Goal: Task Accomplishment & Management: Use online tool/utility

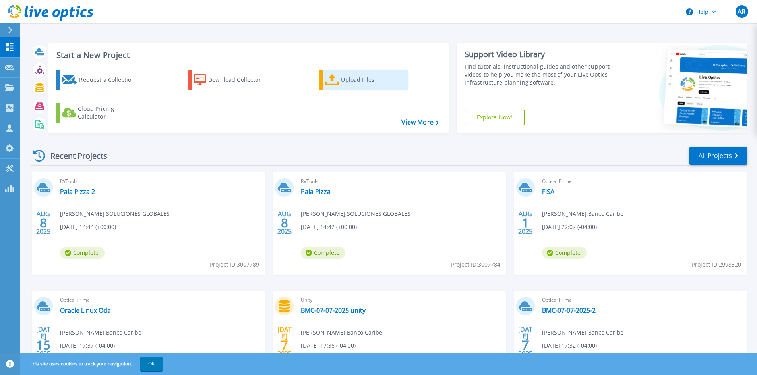
click at [357, 83] on div "Upload Files" at bounding box center [373, 80] width 64 height 16
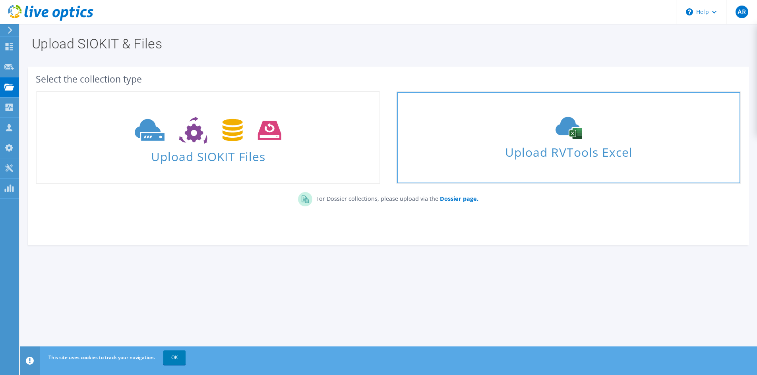
click at [529, 153] on span "Upload RVTools Excel" at bounding box center [568, 150] width 343 height 17
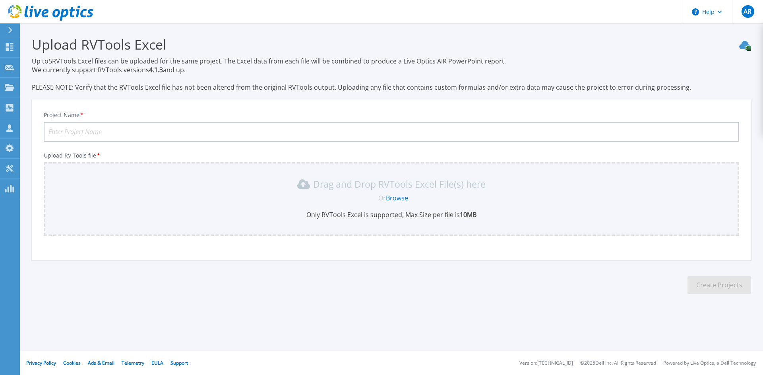
click at [133, 130] on input "Project Name *" at bounding box center [391, 132] width 695 height 20
type input "Pala Pizza - Dell"
click at [402, 197] on link "Browse" at bounding box center [397, 198] width 22 height 9
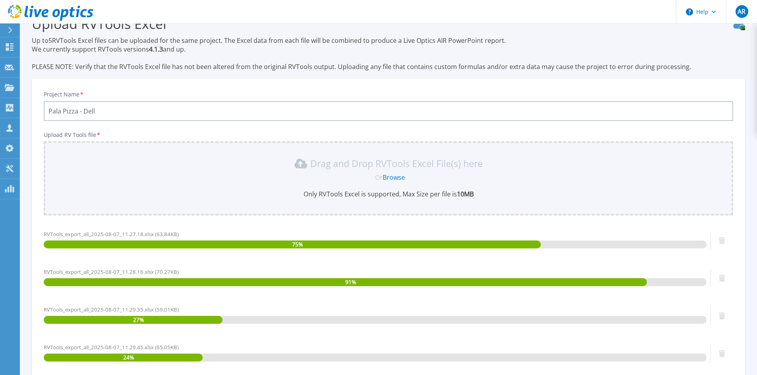
scroll to position [156, 0]
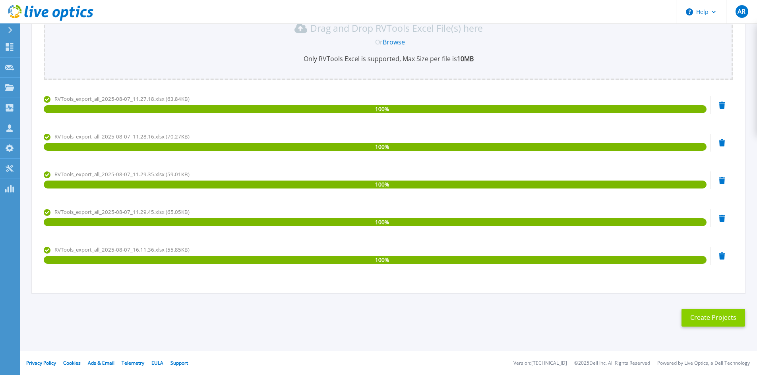
click at [711, 316] on button "Create Projects" at bounding box center [713, 318] width 64 height 18
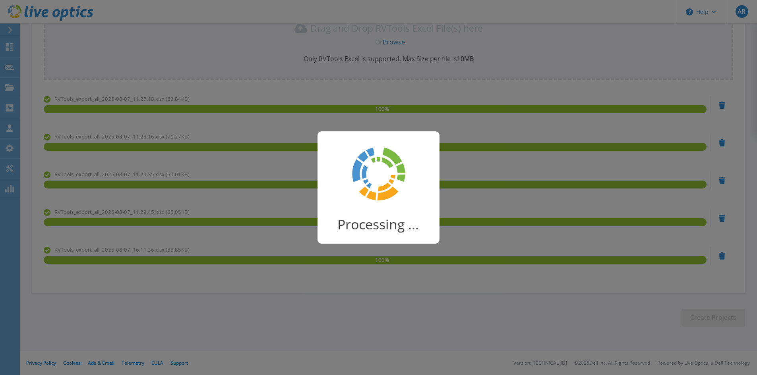
scroll to position [2, 0]
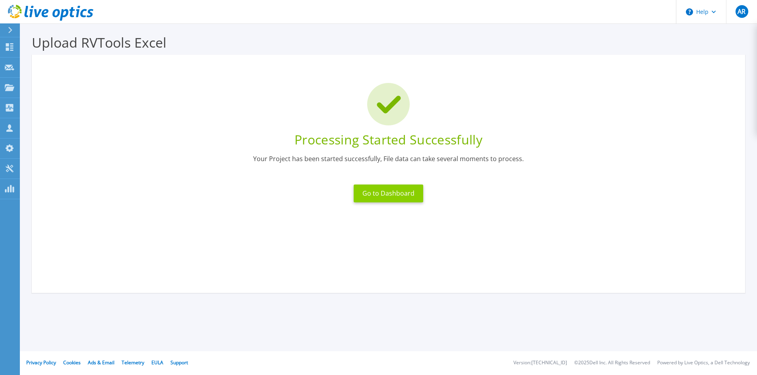
click at [384, 191] on button "Go to Dashboard" at bounding box center [389, 194] width 70 height 18
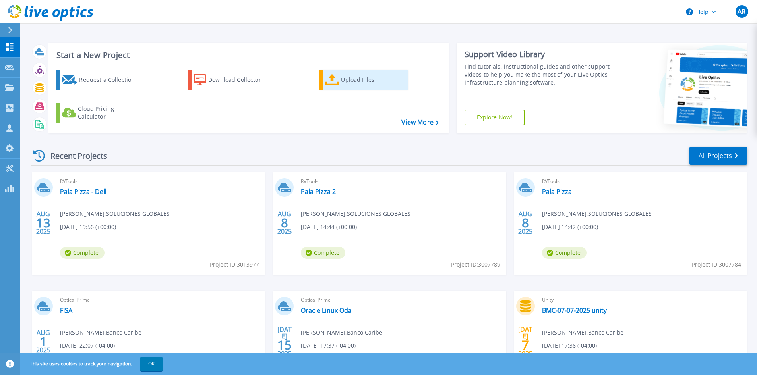
click at [359, 82] on div "Upload Files" at bounding box center [373, 80] width 64 height 16
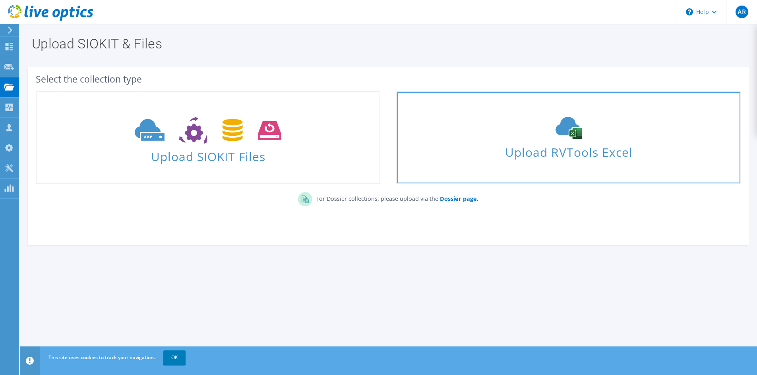
click at [510, 158] on span "Upload RVTools Excel" at bounding box center [568, 150] width 343 height 17
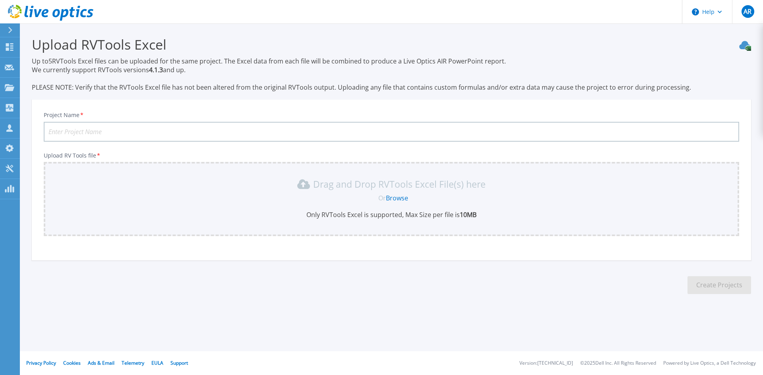
click at [122, 131] on input "Project Name *" at bounding box center [391, 132] width 695 height 20
type input "Pala Pizza - HPE"
click at [401, 196] on link "Browse" at bounding box center [397, 198] width 22 height 9
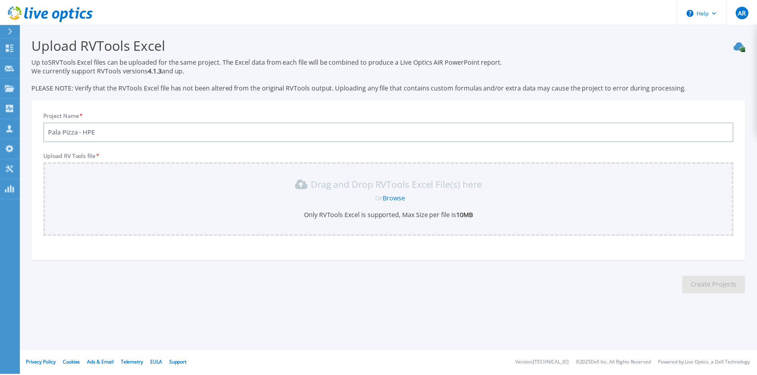
scroll to position [5, 0]
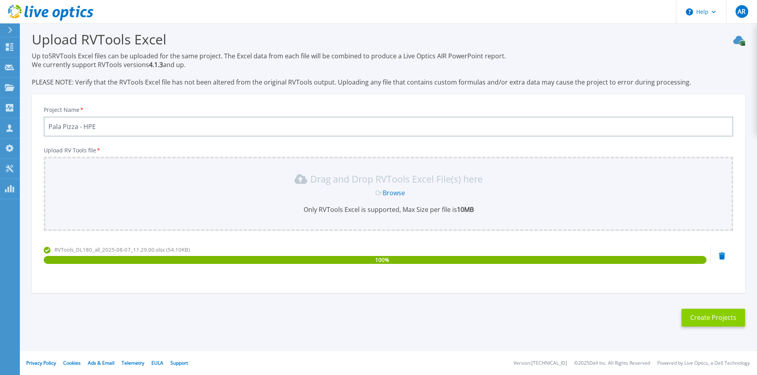
click at [716, 319] on button "Create Projects" at bounding box center [713, 318] width 64 height 18
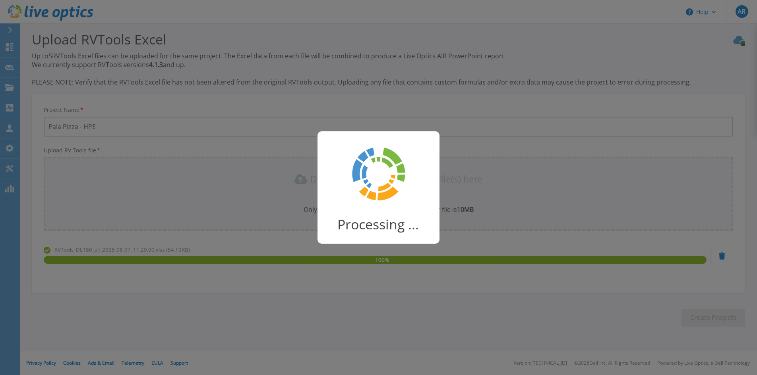
scroll to position [2, 0]
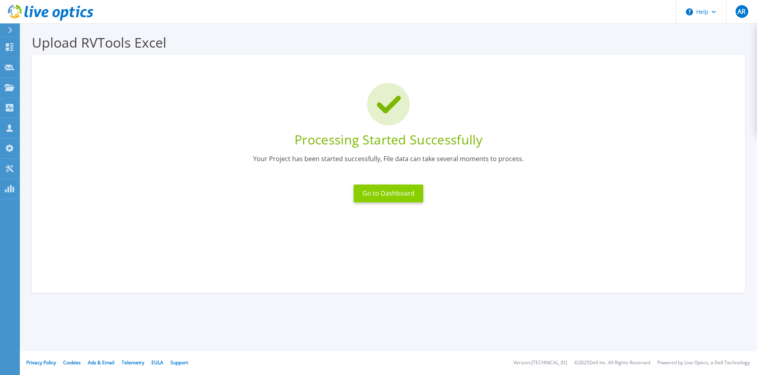
click at [390, 199] on button "Go to Dashboard" at bounding box center [389, 194] width 70 height 18
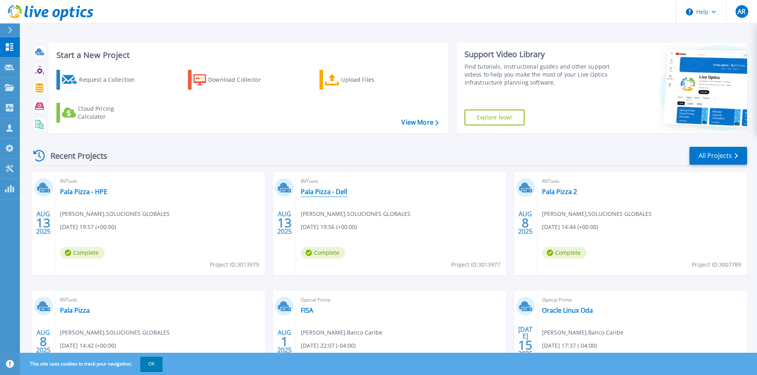
click at [323, 193] on link "Pala Pizza - Dell" at bounding box center [324, 192] width 46 height 8
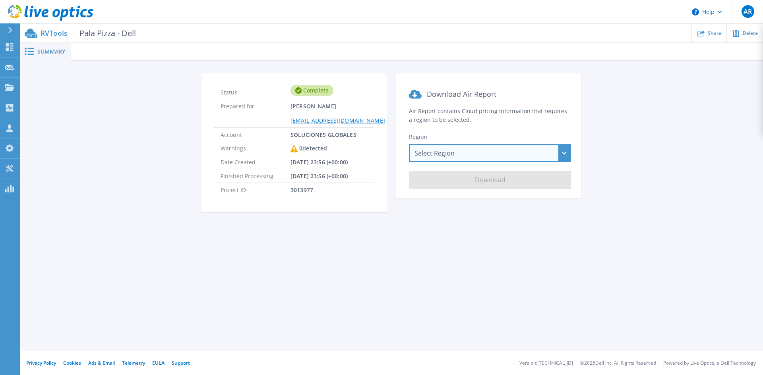
click at [508, 149] on div "Select Region [GEOGRAPHIC_DATA] ([GEOGRAPHIC_DATA]) [GEOGRAPHIC_DATA] ([GEOGRAP…" at bounding box center [490, 153] width 162 height 18
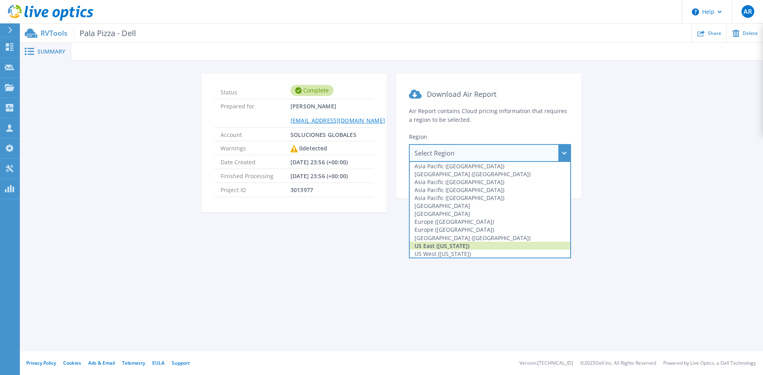
click at [470, 244] on div "US East ([US_STATE])" at bounding box center [490, 246] width 160 height 8
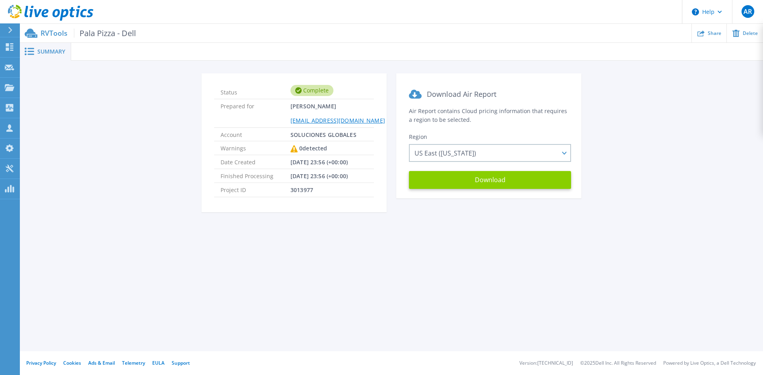
click at [489, 181] on button "Download" at bounding box center [490, 180] width 162 height 18
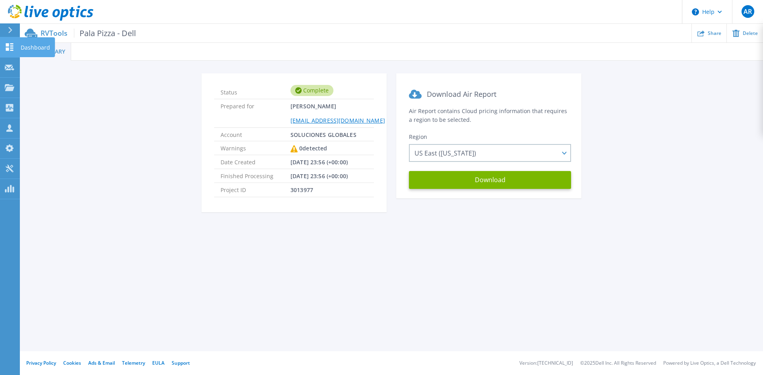
click at [31, 46] on p "Dashboard" at bounding box center [35, 47] width 29 height 21
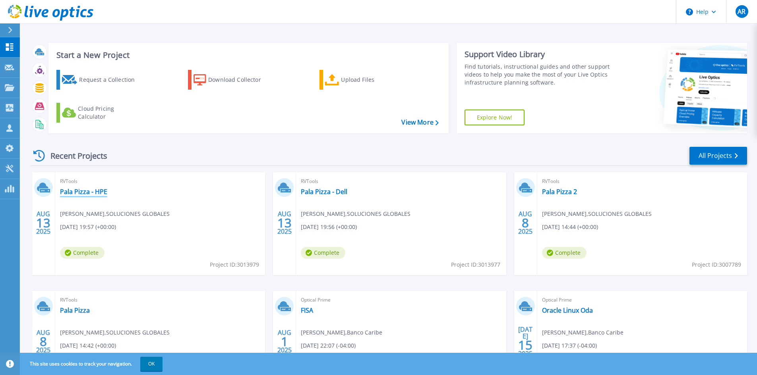
click at [98, 190] on link "Pala Pizza - HPE" at bounding box center [83, 192] width 47 height 8
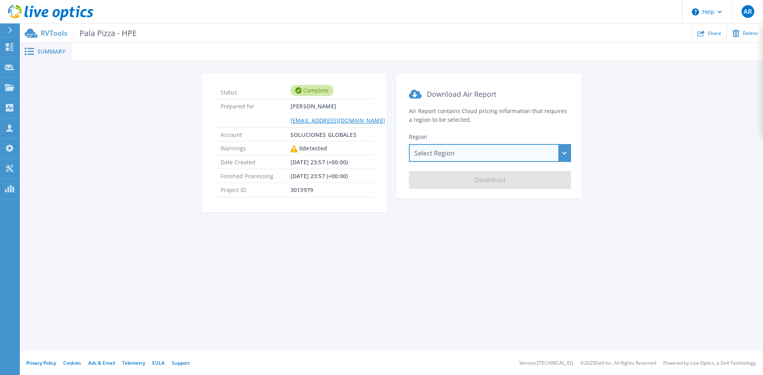
click at [478, 153] on div "Select Region [GEOGRAPHIC_DATA] ([GEOGRAPHIC_DATA]) [GEOGRAPHIC_DATA] ([GEOGRAP…" at bounding box center [490, 153] width 162 height 18
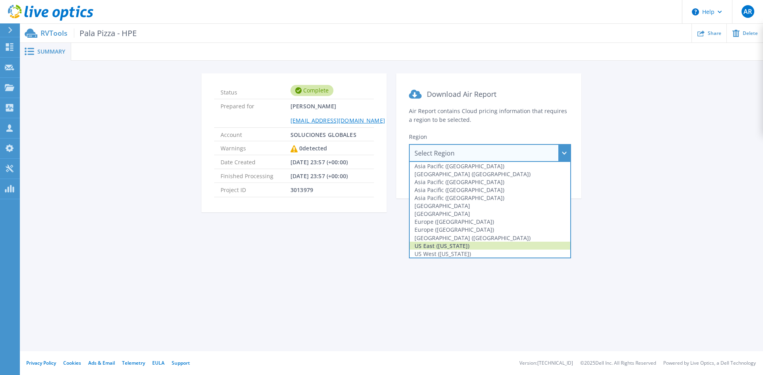
click at [456, 247] on div "US East ([US_STATE])" at bounding box center [490, 246] width 160 height 8
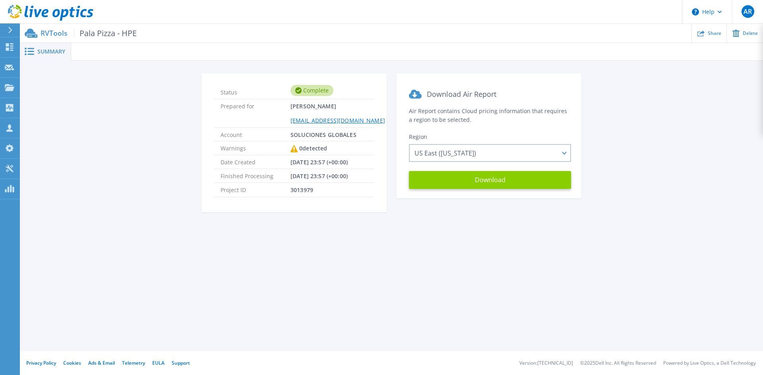
click at [480, 181] on button "Download" at bounding box center [490, 180] width 162 height 18
